Goal: Obtain resource: Obtain resource

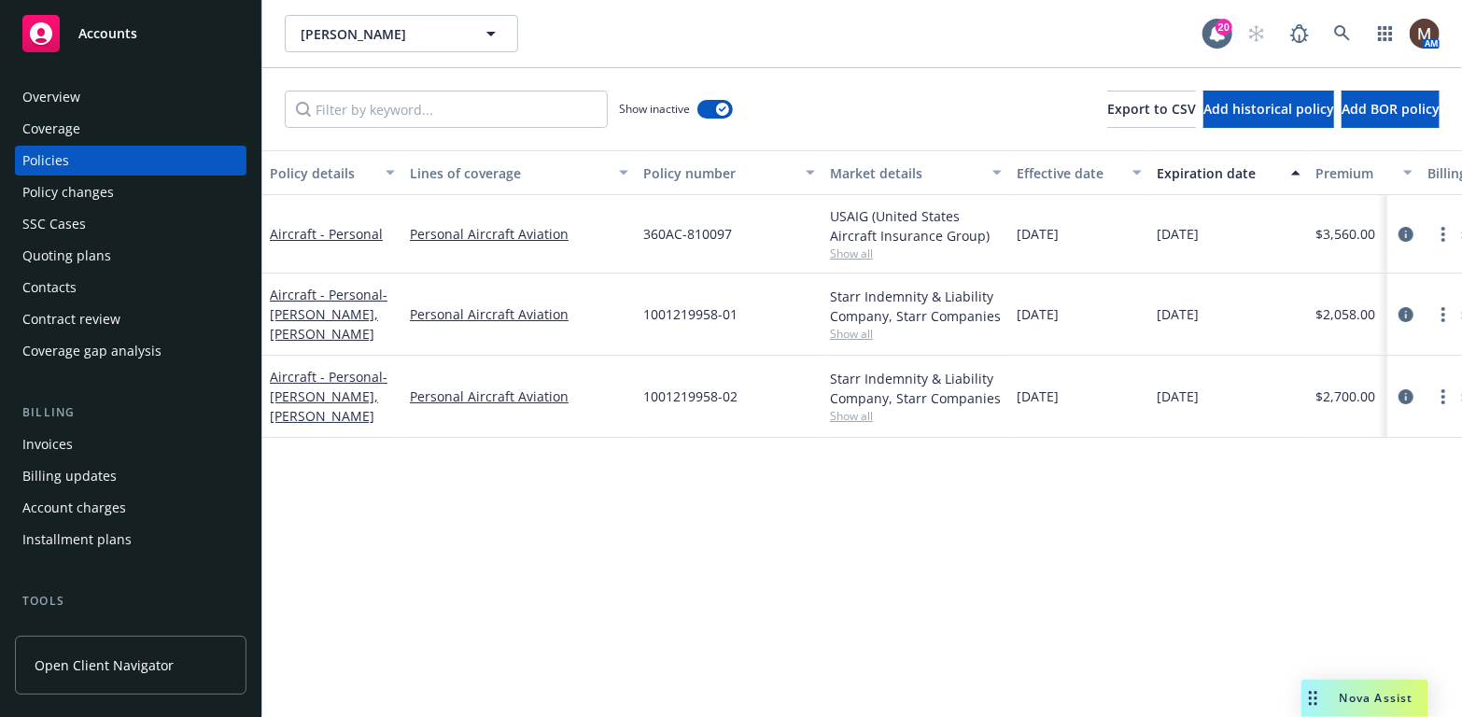
scroll to position [93, 0]
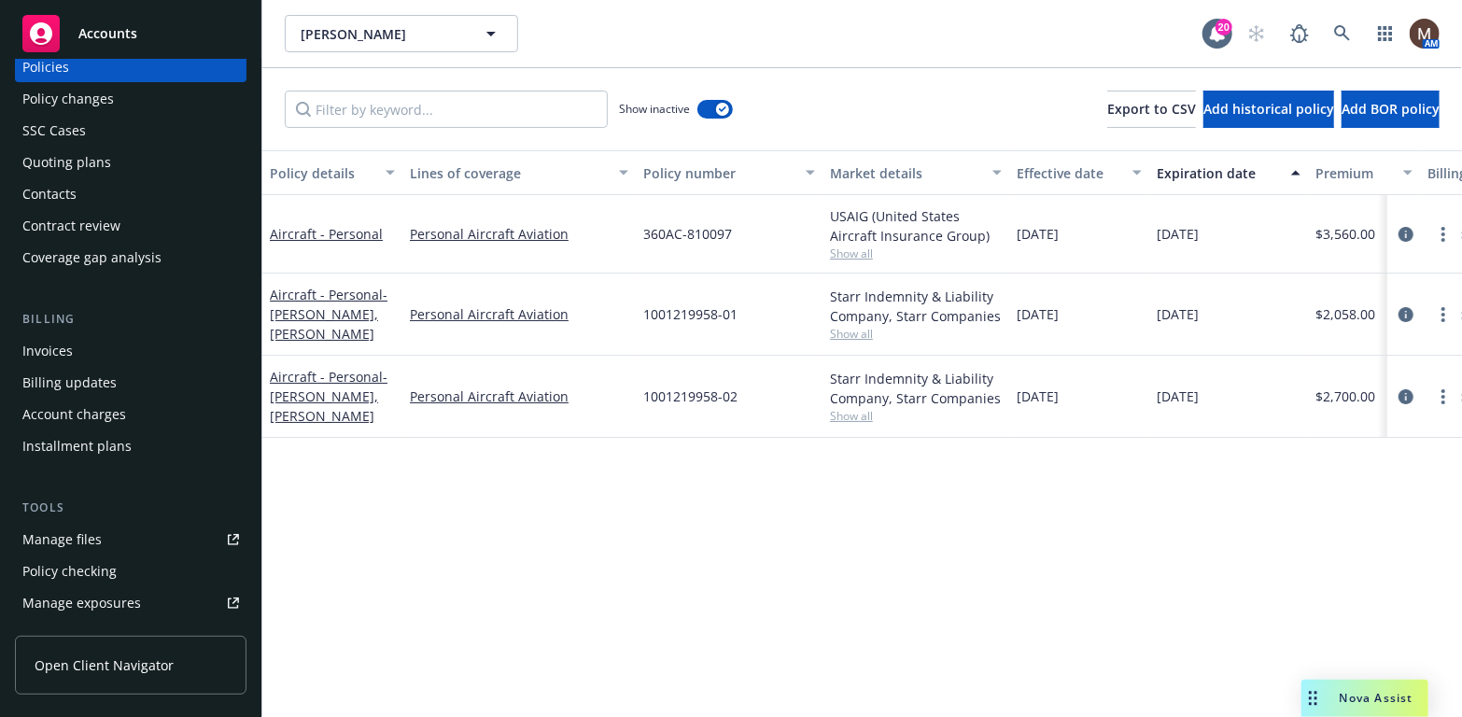
click at [80, 531] on div "Manage files" at bounding box center [61, 540] width 79 height 30
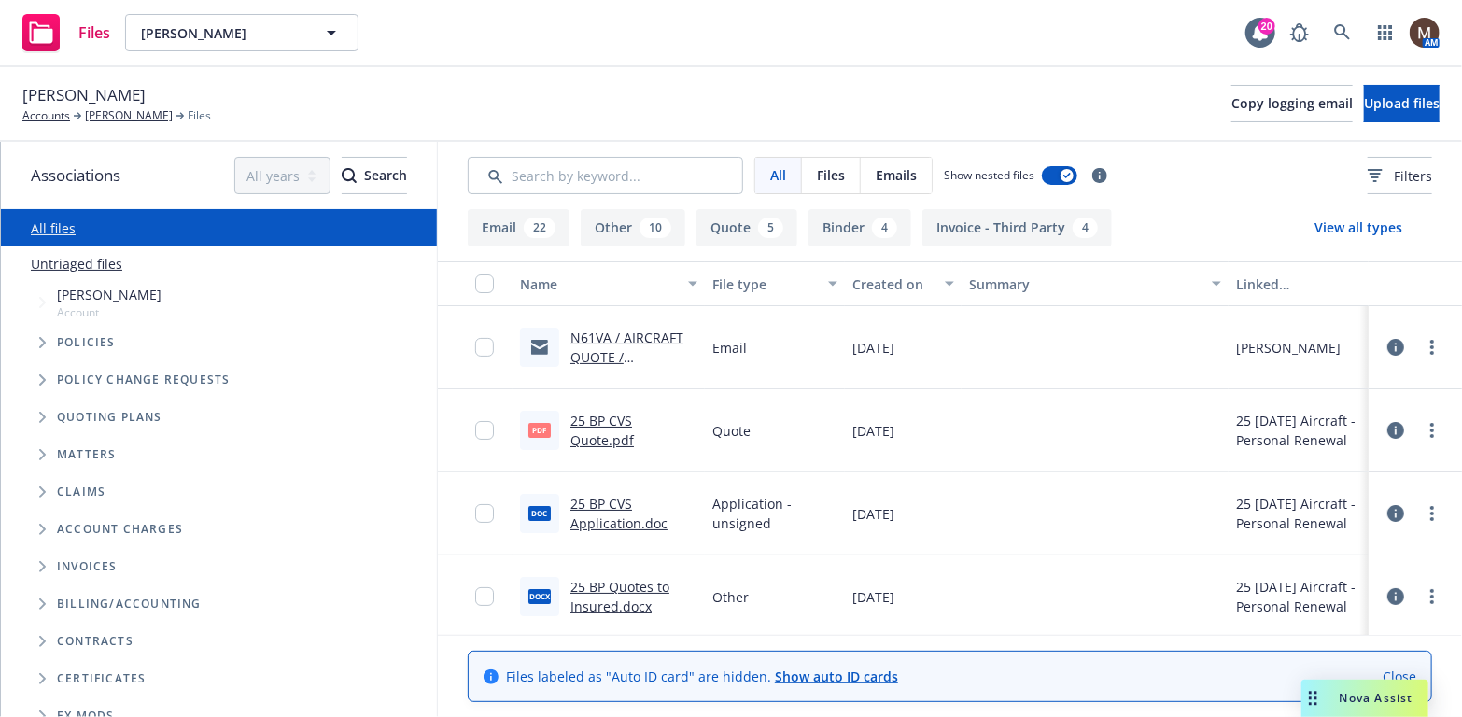
click at [628, 333] on link "N61VA / AIRCRAFT QUOTE / [PERSON_NAME]" at bounding box center [626, 357] width 113 height 57
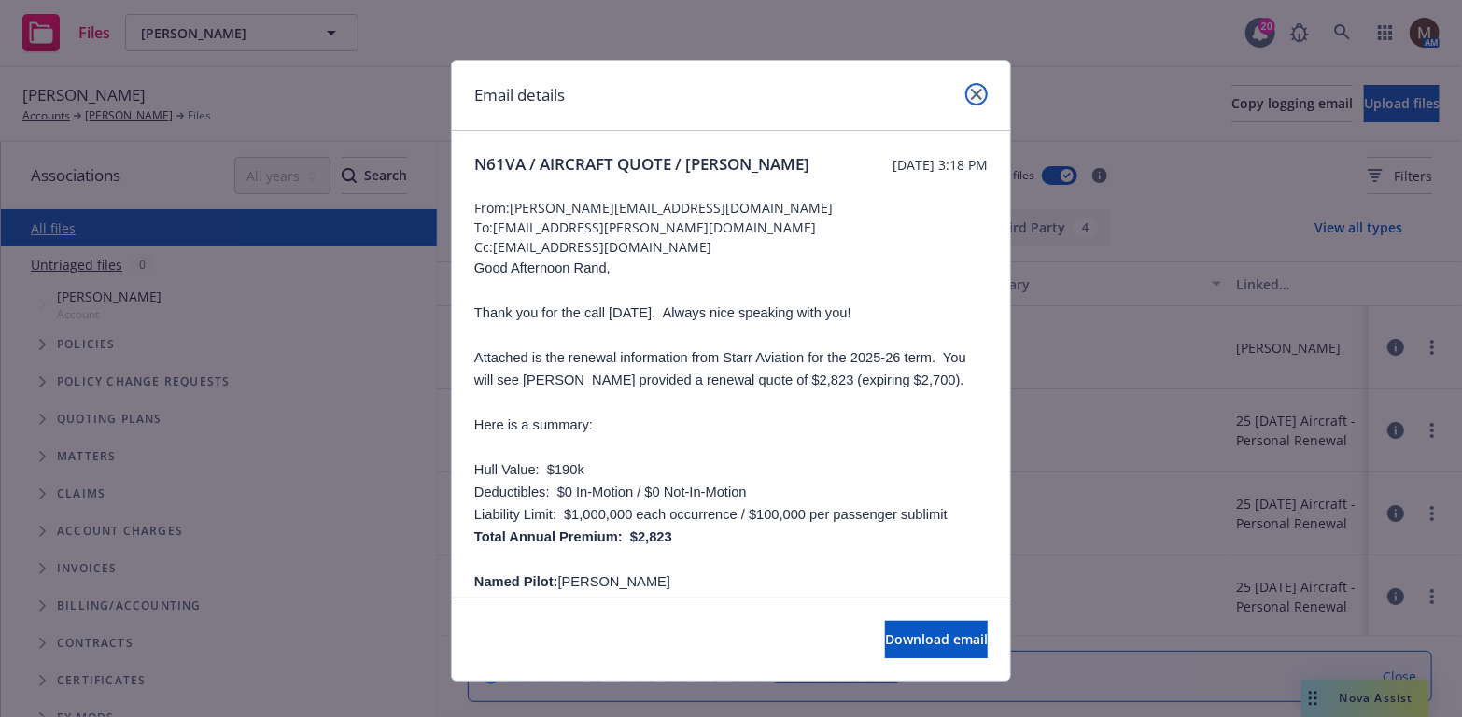
click at [973, 92] on icon "close" at bounding box center [976, 94] width 11 height 11
